Goal: Information Seeking & Learning: Learn about a topic

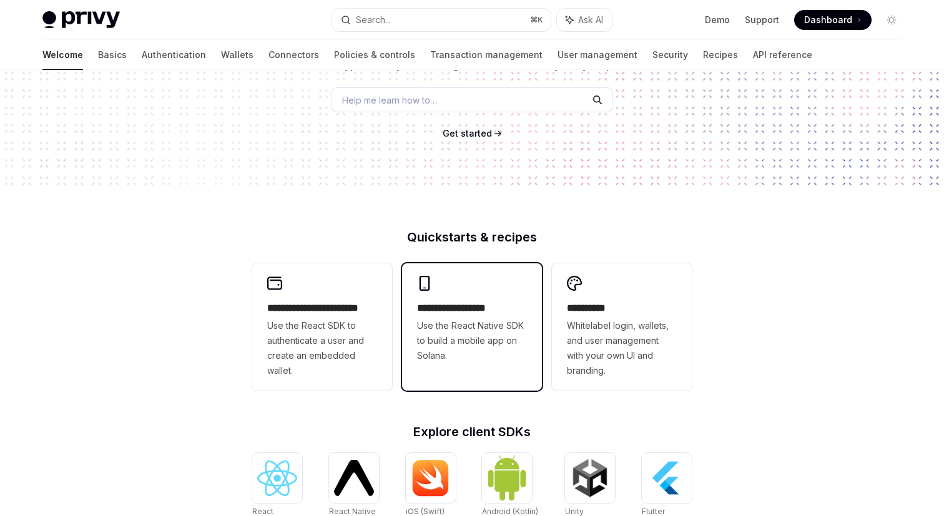
scroll to position [167, 0]
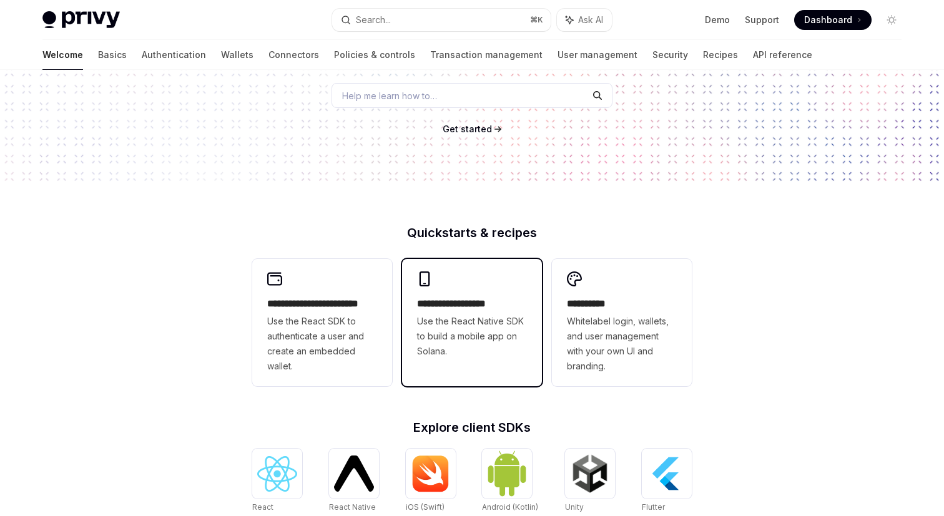
click at [473, 330] on span "Use the React Native SDK to build a mobile app on Solana." at bounding box center [472, 336] width 110 height 45
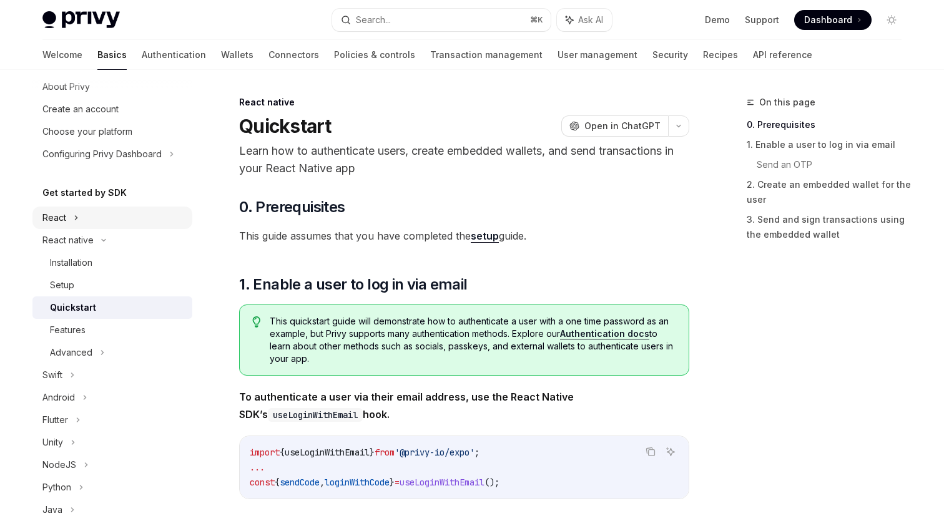
scroll to position [30, 0]
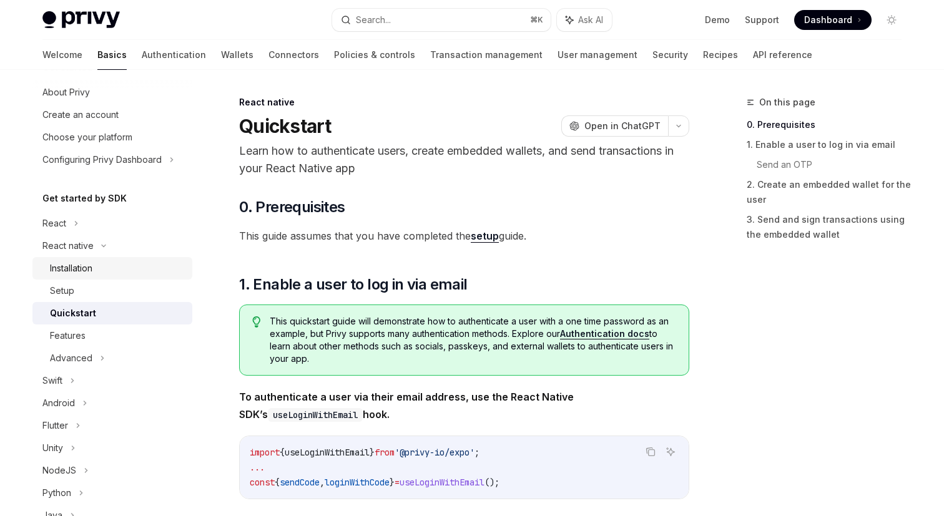
click at [114, 270] on div "Installation" at bounding box center [117, 268] width 135 height 15
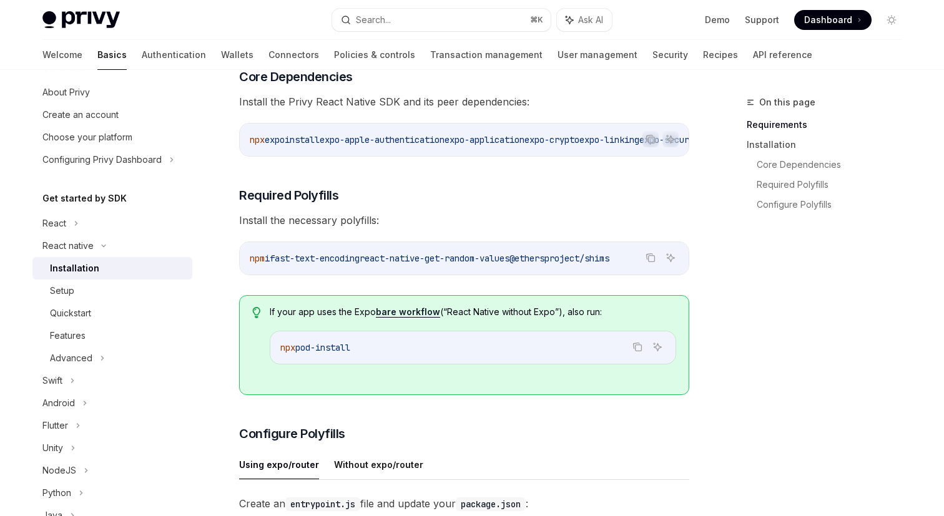
scroll to position [324, 0]
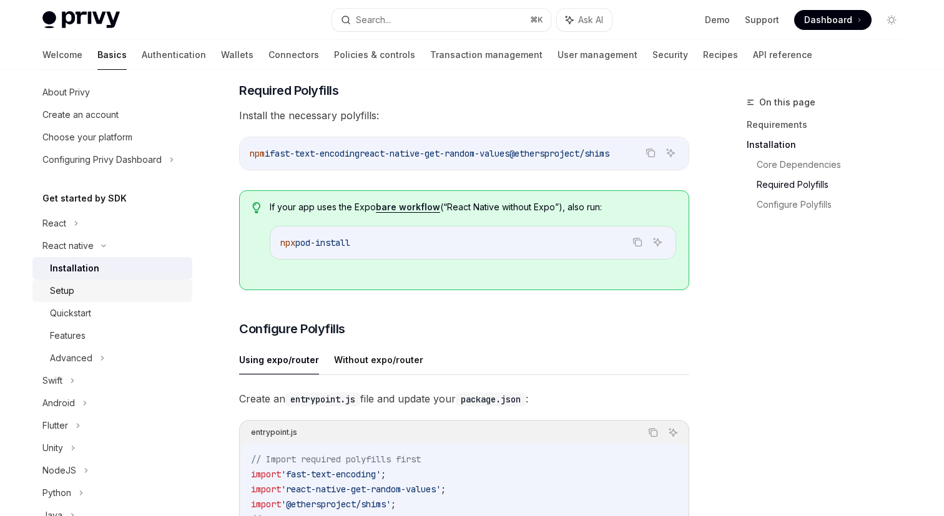
click at [101, 301] on link "Setup" at bounding box center [112, 291] width 160 height 22
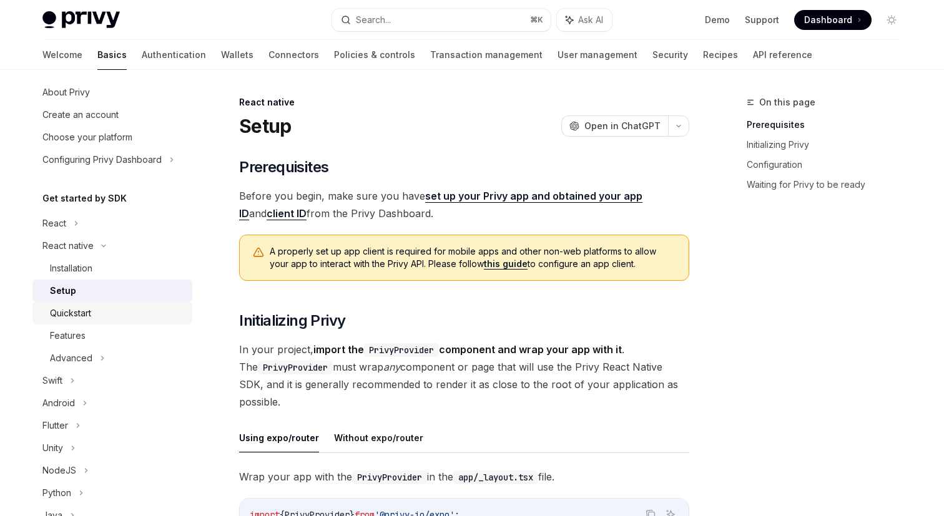
click at [99, 312] on div "Quickstart" at bounding box center [117, 313] width 135 height 15
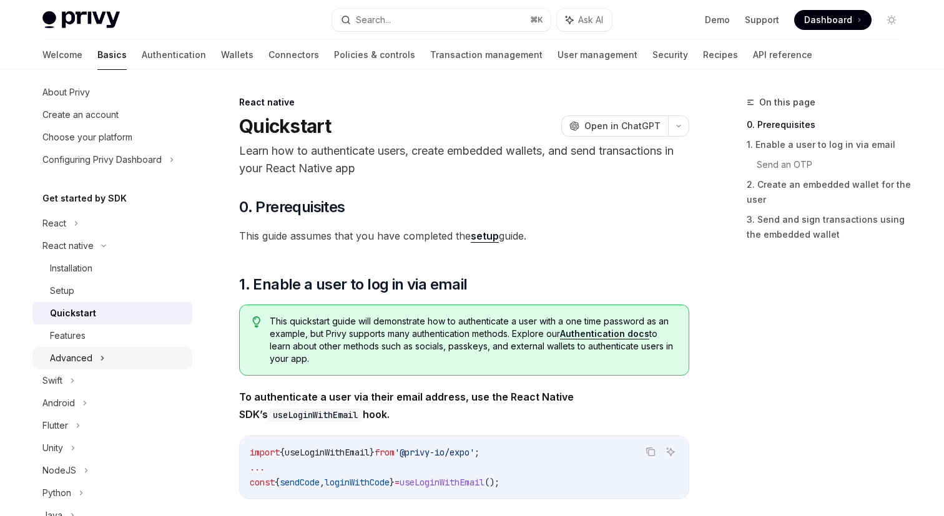
click at [91, 352] on div "Advanced" at bounding box center [71, 358] width 42 height 15
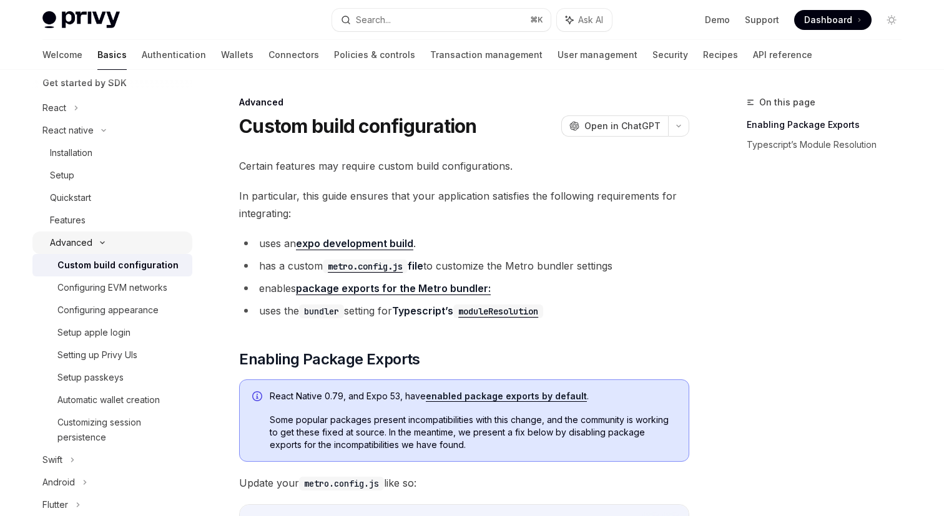
scroll to position [130, 0]
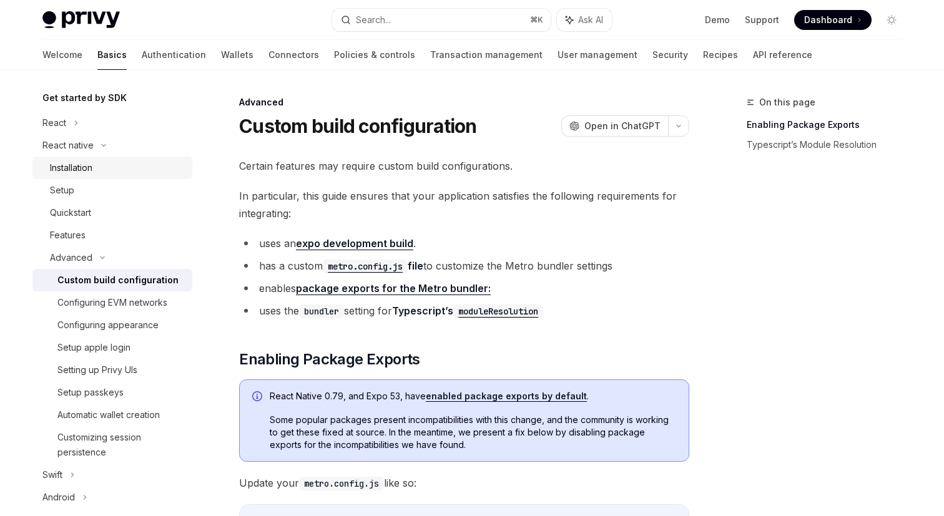
click at [82, 167] on div "Installation" at bounding box center [71, 167] width 42 height 15
type textarea "*"
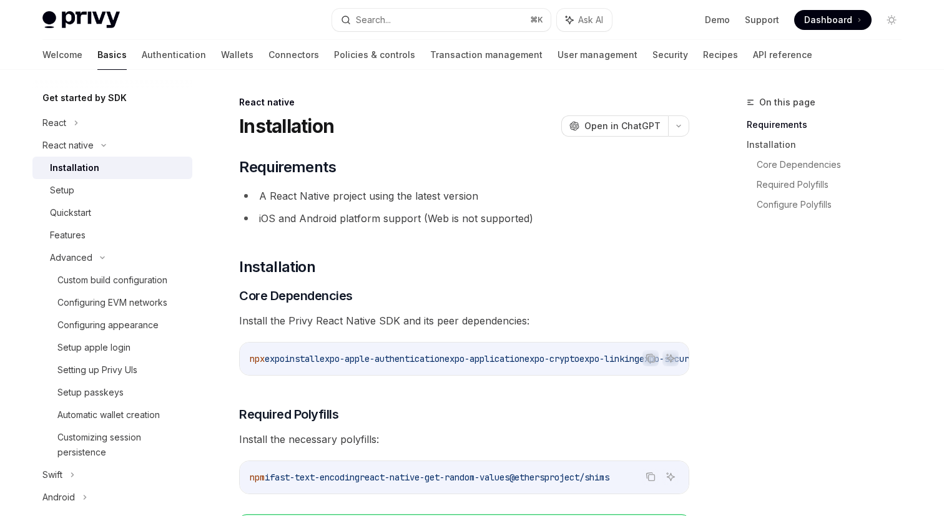
click at [338, 216] on li "iOS and Android platform support (Web is not supported)" at bounding box center [464, 218] width 450 height 17
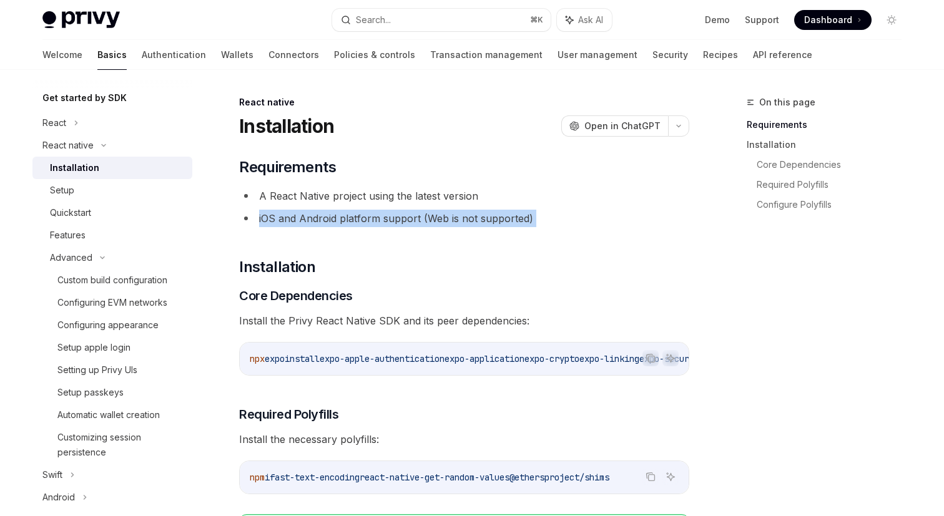
click at [338, 216] on li "iOS and Android platform support (Web is not supported)" at bounding box center [464, 218] width 450 height 17
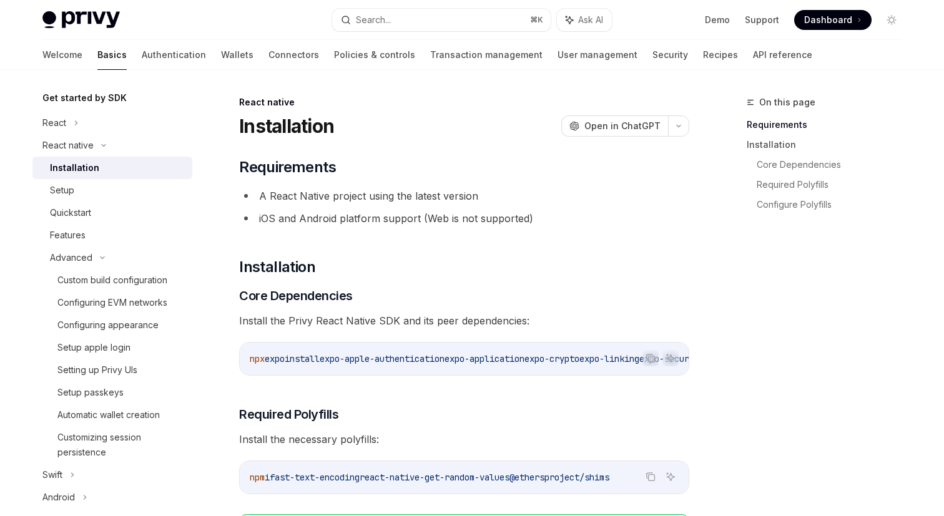
click at [579, 126] on icon "OpenAI" at bounding box center [574, 126] width 10 height 10
click at [803, 20] on span at bounding box center [832, 20] width 77 height 20
click at [768, 16] on link "Support" at bounding box center [762, 20] width 34 height 12
